Goal: Download file/media

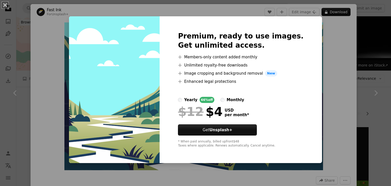
scroll to position [187, 0]
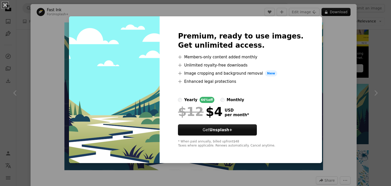
click at [308, 100] on div "Premium, ready to use images. Get unlimited access. A plus sign Members-only co…" at bounding box center [241, 89] width 162 height 147
click at [357, 65] on div "An X shape Premium, ready to use images. Get unlimited access. A plus sign Memb…" at bounding box center [195, 93] width 391 height 186
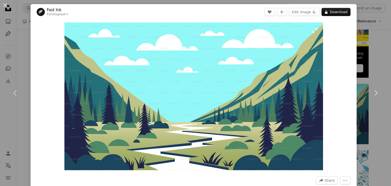
click at [212, 118] on img "Zoom in on this image" at bounding box center [193, 96] width 259 height 148
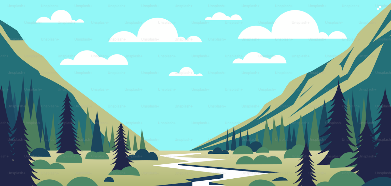
scroll to position [16, 0]
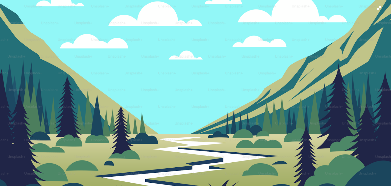
drag, startPoint x: 198, startPoint y: 93, endPoint x: 165, endPoint y: 93, distance: 32.9
click at [165, 93] on img "Zoom out on this image" at bounding box center [196, 95] width 392 height 224
